Goal: Task Accomplishment & Management: Manage account settings

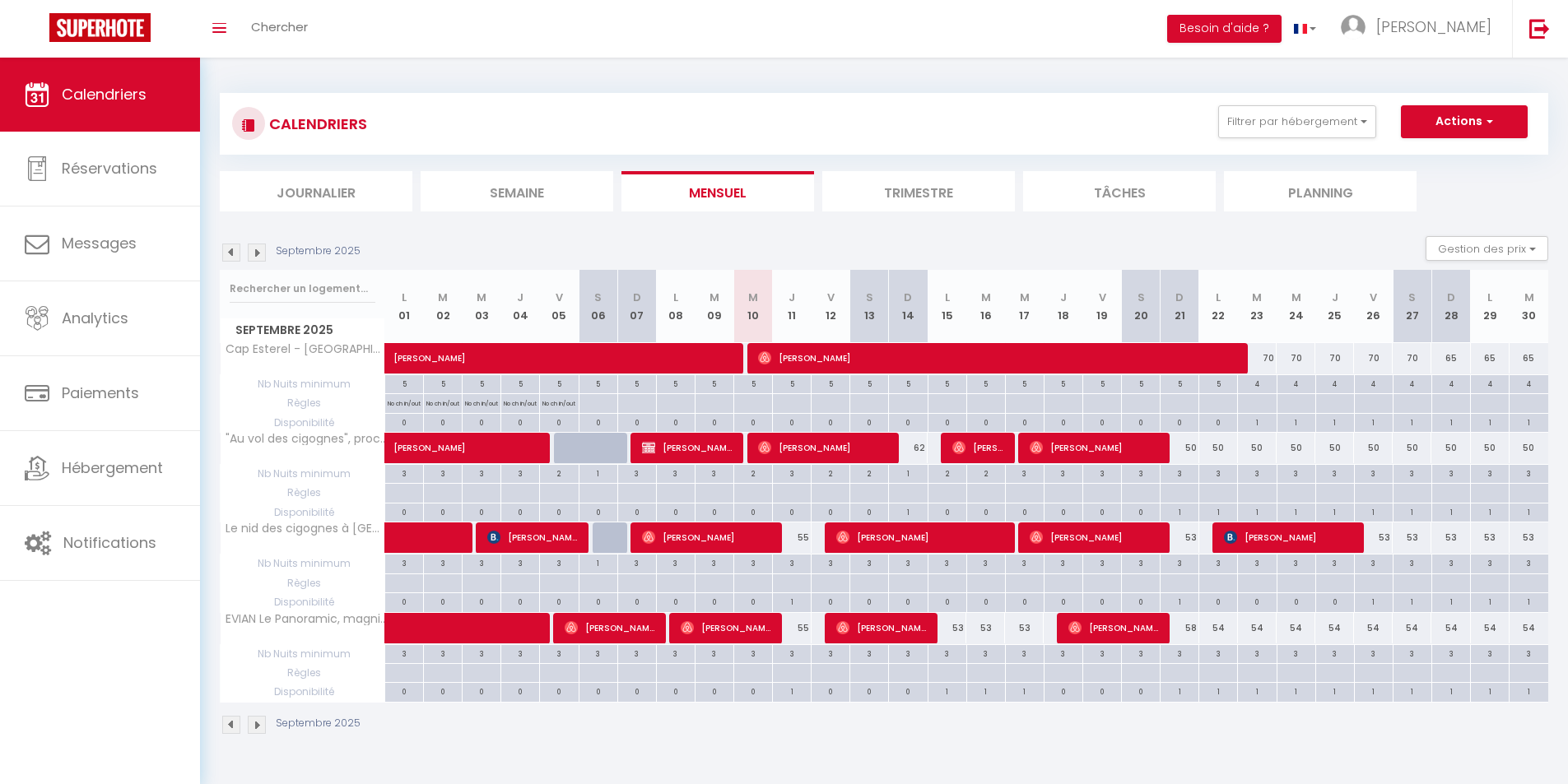
click at [803, 626] on div "55" at bounding box center [791, 628] width 39 height 30
type input "55"
select select "1"
type input "Jeu 11 Septembre 2025"
type input "Ven 12 Septembre 2025"
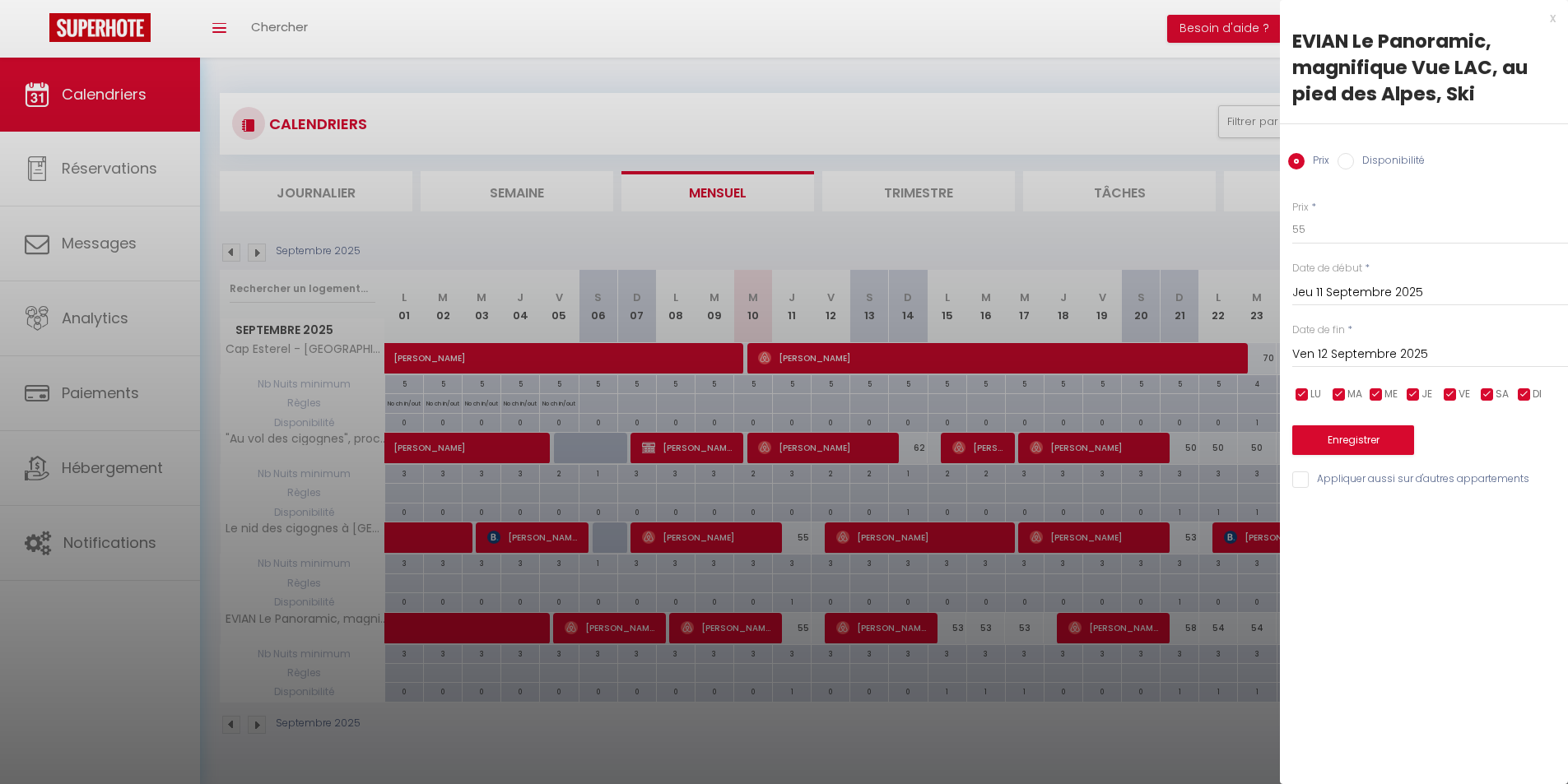
click at [1351, 164] on input "Disponibilité" at bounding box center [1345, 161] width 16 height 16
radio input "true"
radio input "false"
click at [1338, 228] on select "Disponible Indisponible" at bounding box center [1430, 230] width 276 height 31
select select "0"
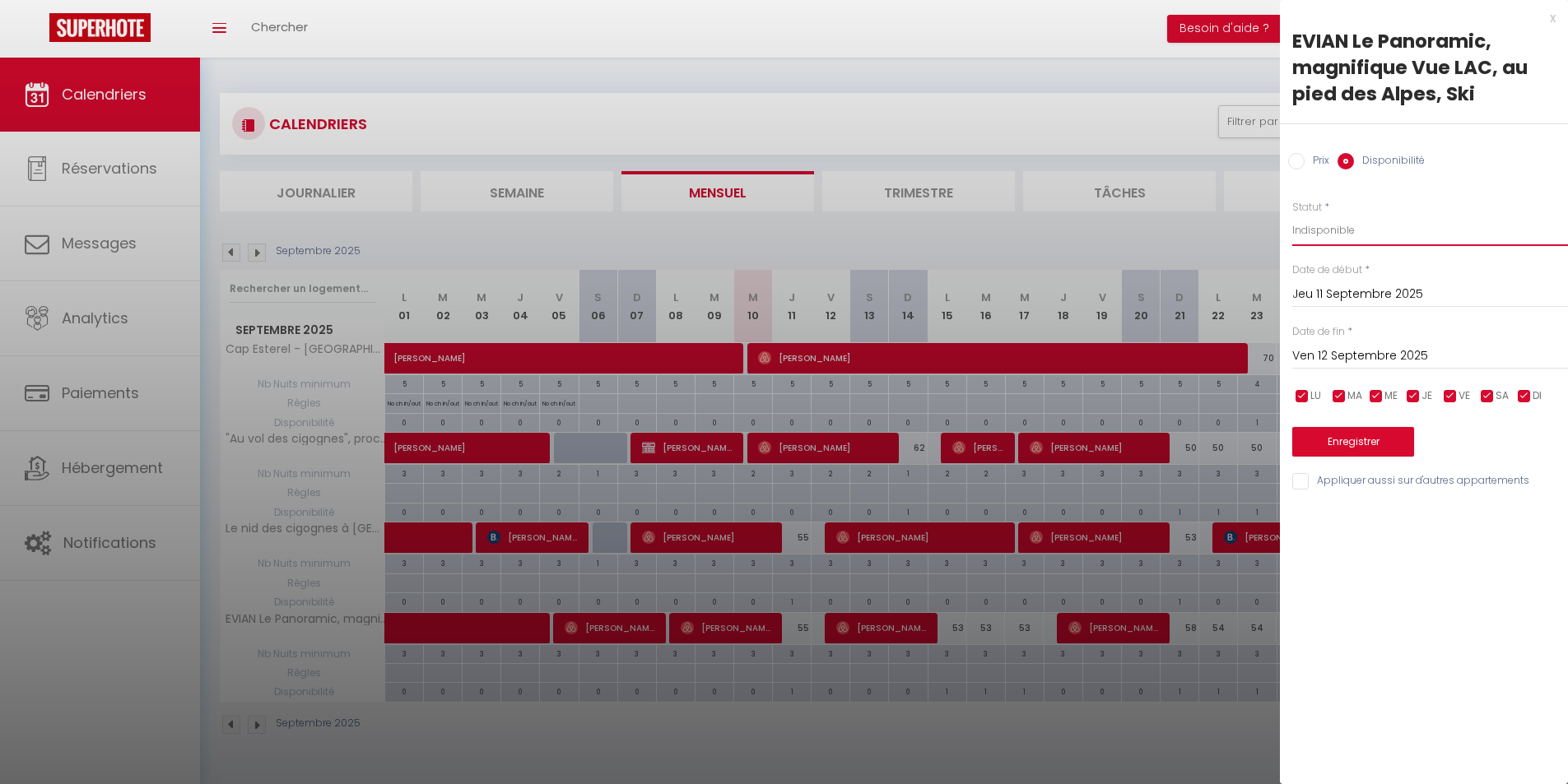
click at [1292, 215] on select "Disponible Indisponible" at bounding box center [1430, 230] width 276 height 31
click at [1364, 436] on button "Enregistrer" at bounding box center [1353, 441] width 122 height 30
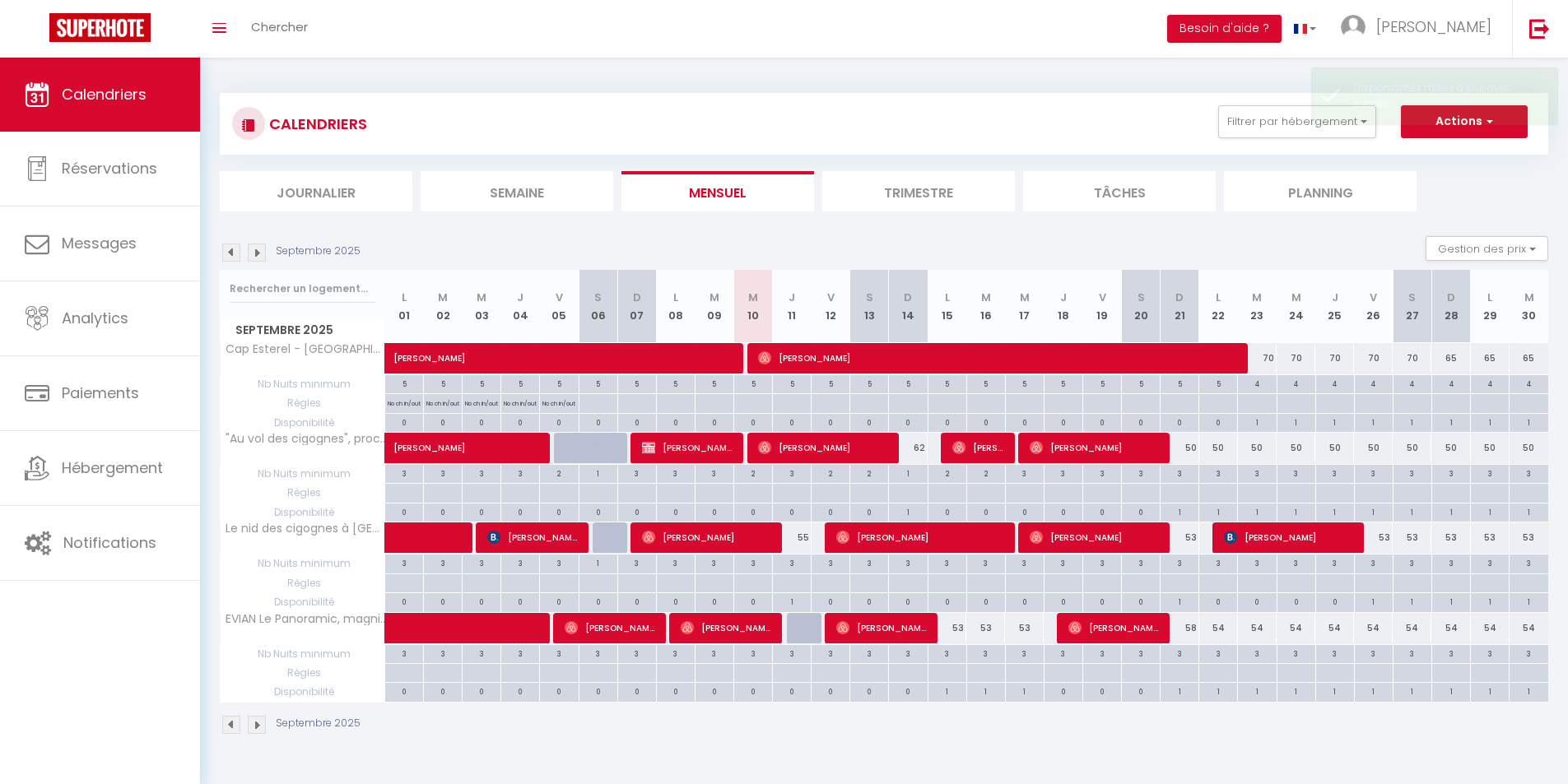
click at [264, 251] on img at bounding box center [257, 253] width 18 height 18
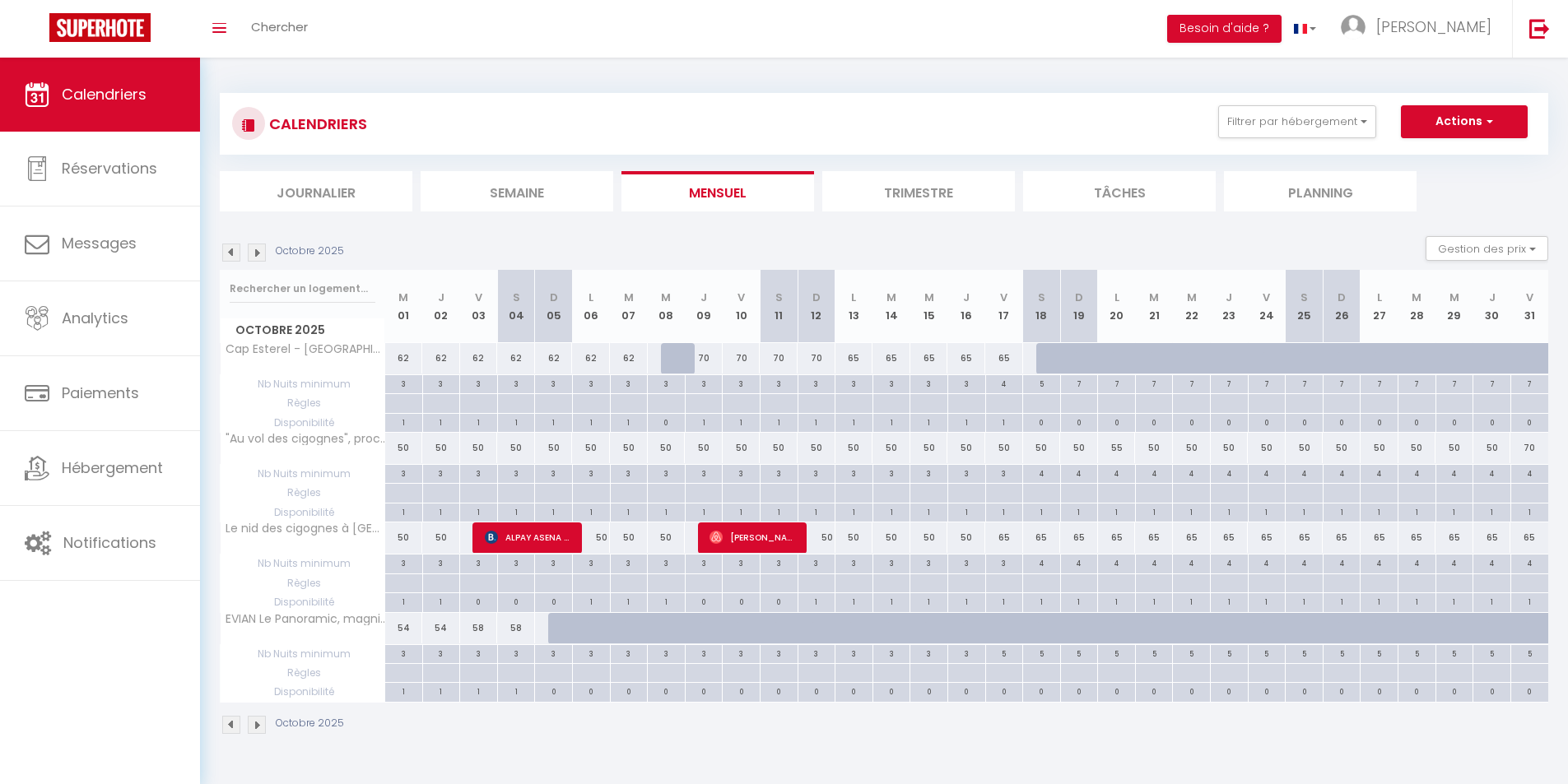
click at [236, 255] on img at bounding box center [231, 253] width 18 height 18
